Goal: Task Accomplishment & Management: Use online tool/utility

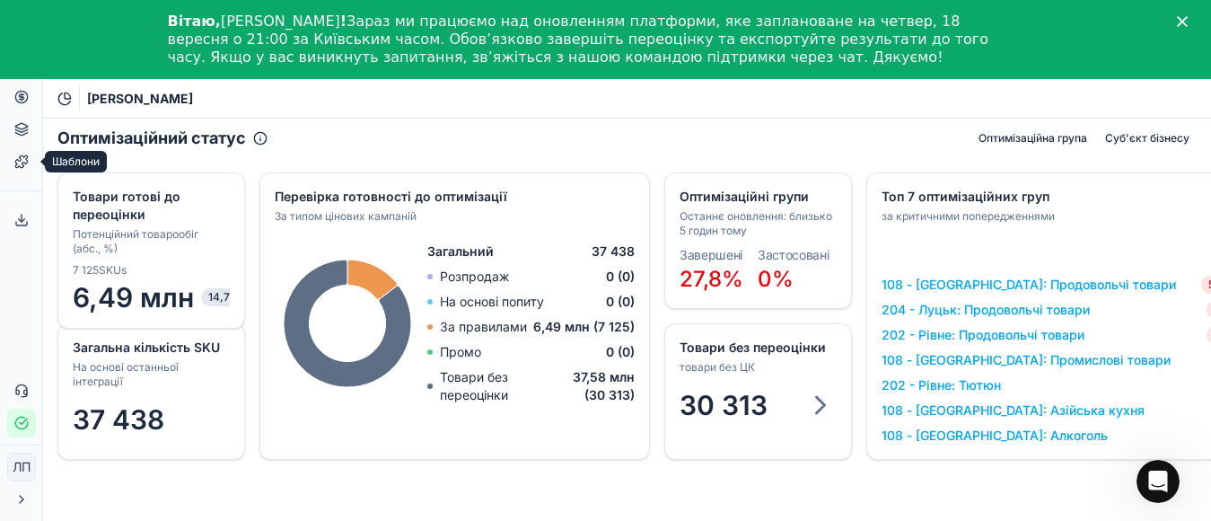
click at [17, 162] on icon at bounding box center [21, 161] width 14 height 14
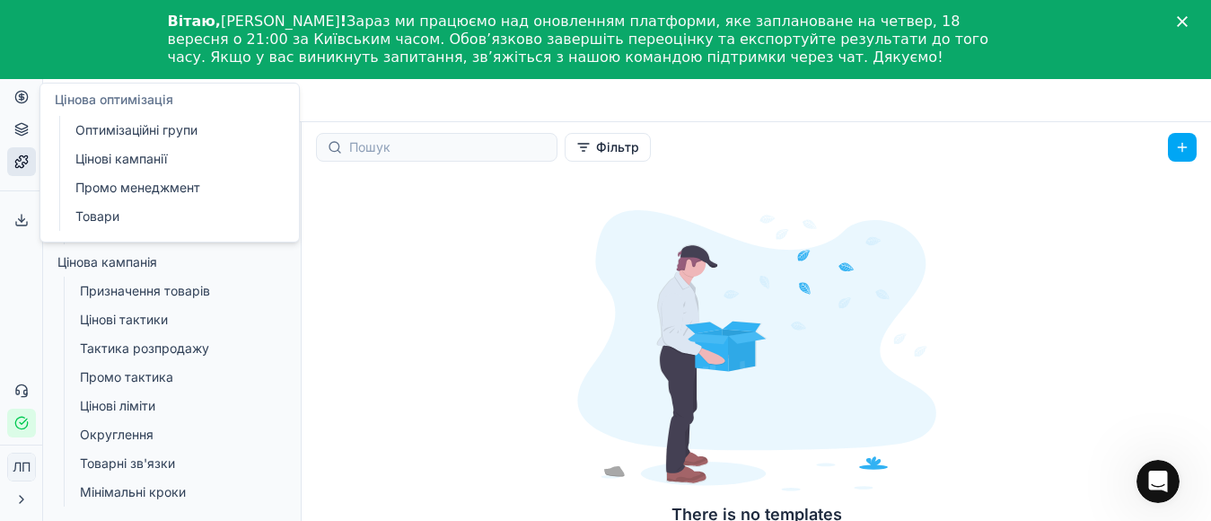
click at [127, 160] on link "Цінові кампанії" at bounding box center [172, 158] width 209 height 25
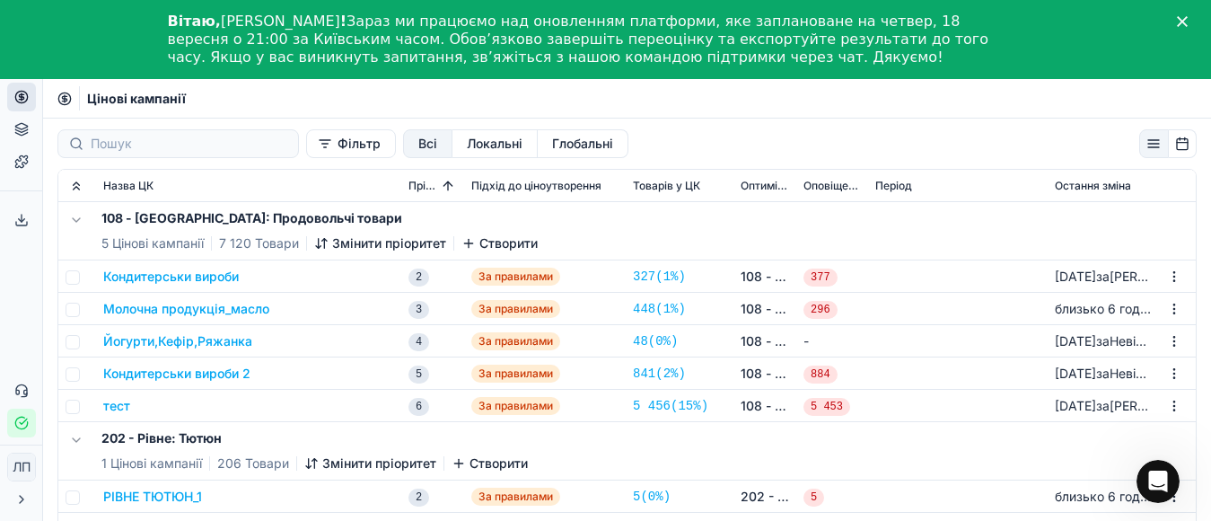
click at [195, 279] on button "Кондитерськи вироби" at bounding box center [171, 277] width 136 height 18
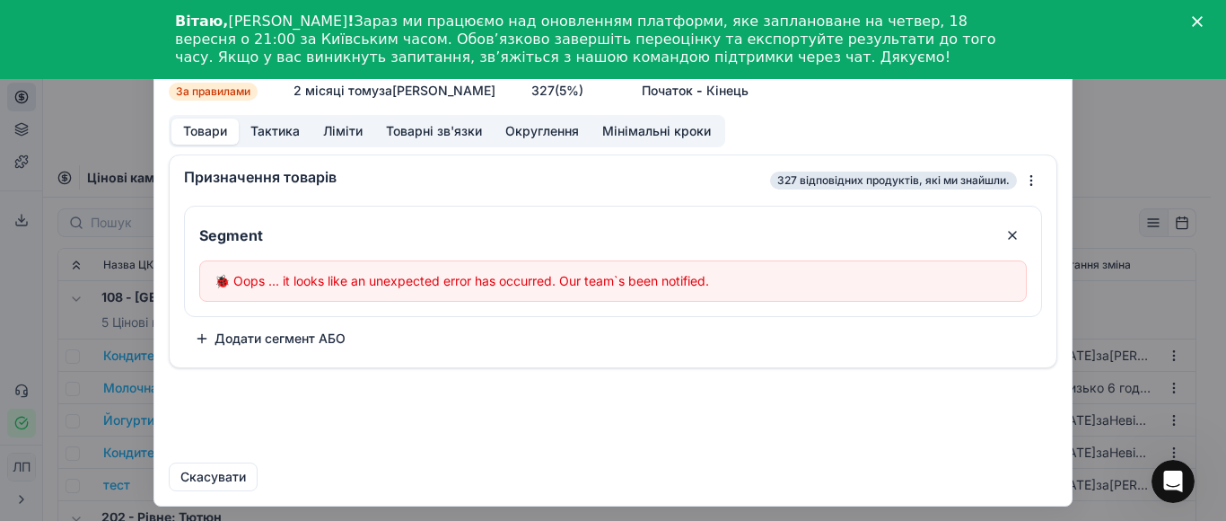
click at [1198, 17] on icon "Закрити" at bounding box center [1197, 21] width 11 height 11
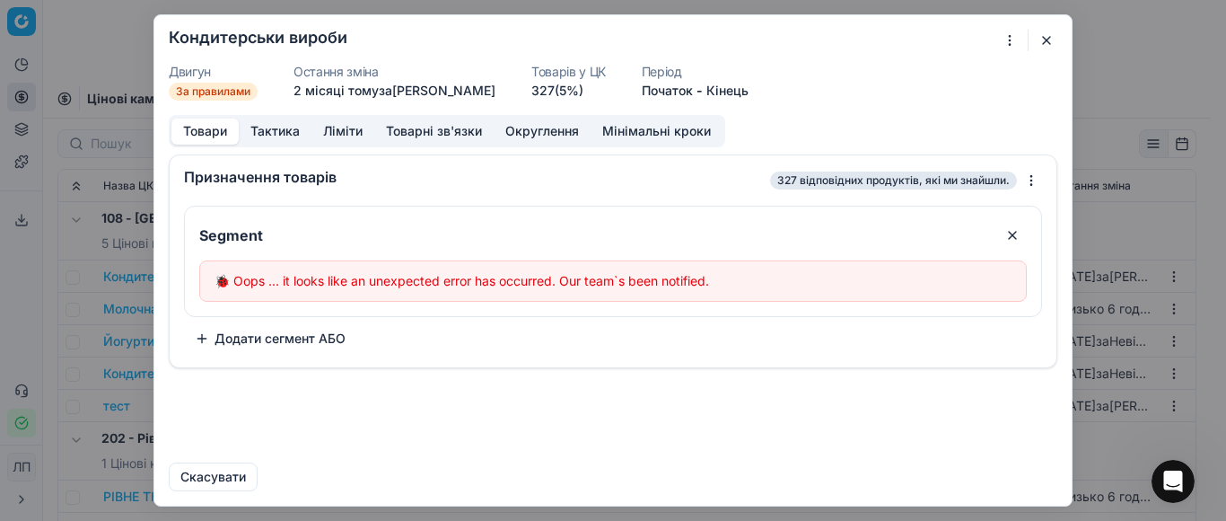
click at [1042, 39] on button "button" at bounding box center [1047, 41] width 22 height 22
